Goal: Find specific page/section: Find specific page/section

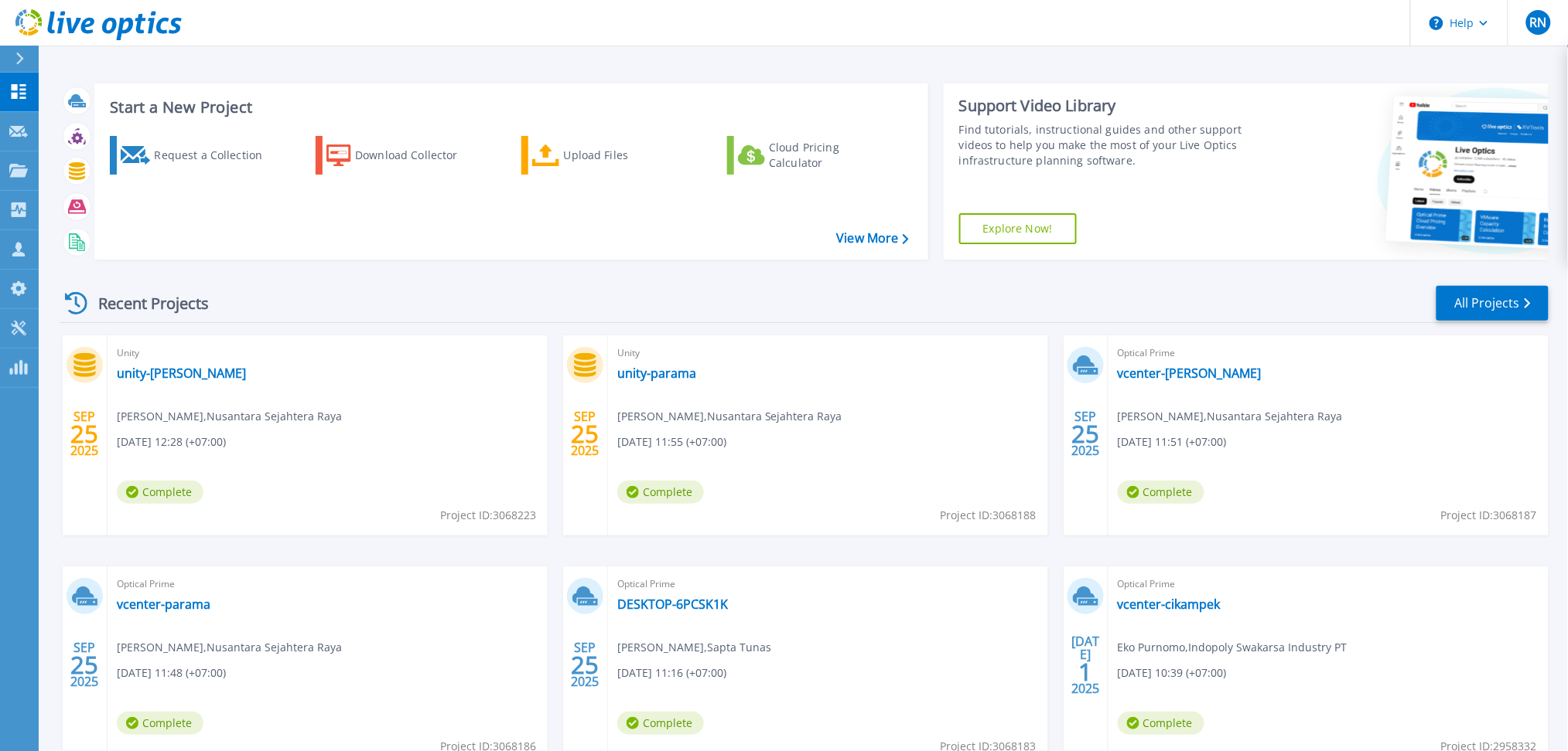
click at [1525, 282] on div "Recent Projects All Projects [DATE] Unity unity-[PERSON_NAME] , Nusantara Sejah…" at bounding box center [804, 541] width 1489 height 538
click at [1523, 302] on link "All Projects" at bounding box center [1492, 303] width 112 height 35
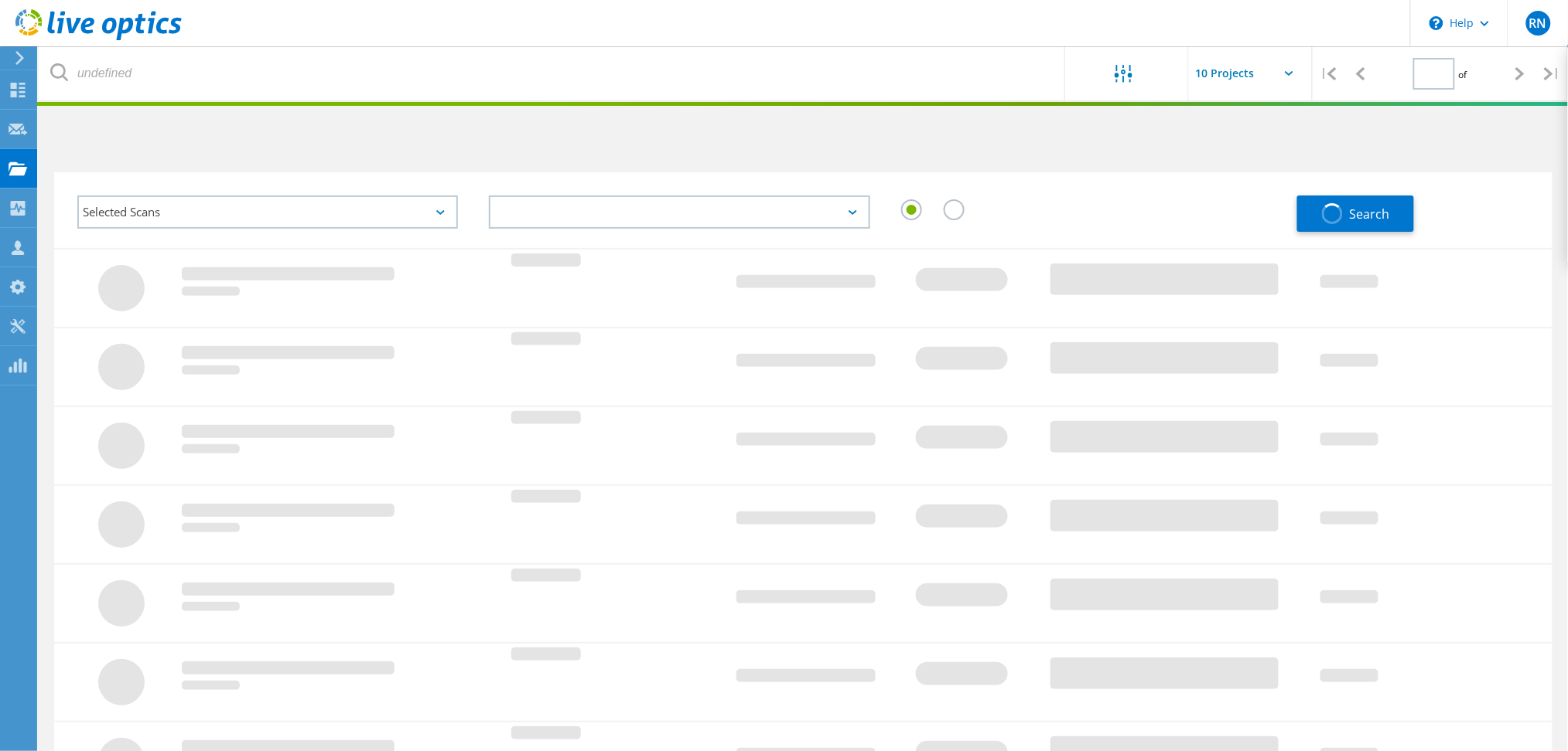
type input "2"
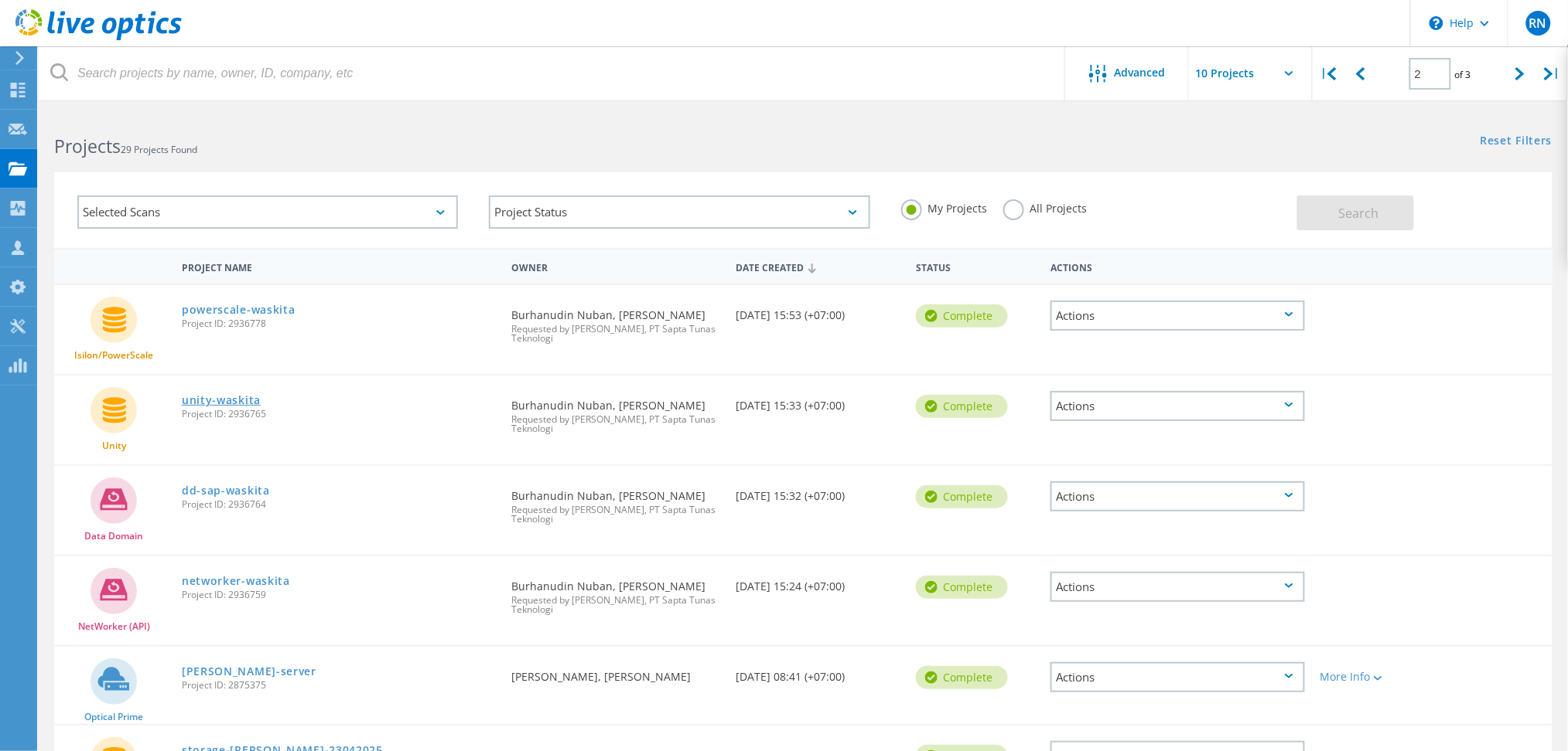
click at [219, 401] on link "unity-waskita" at bounding box center [221, 401] width 79 height 11
